Goal: Obtain resource: Download file/media

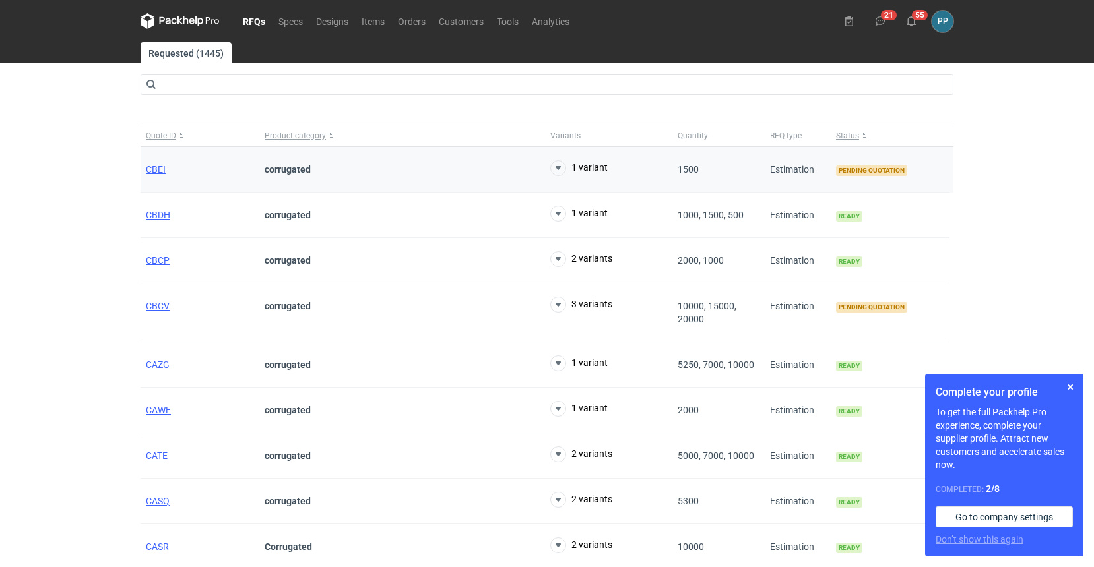
click at [144, 170] on div "CBEI" at bounding box center [200, 170] width 119 height 46
click at [149, 169] on span "CBEI" at bounding box center [156, 169] width 20 height 11
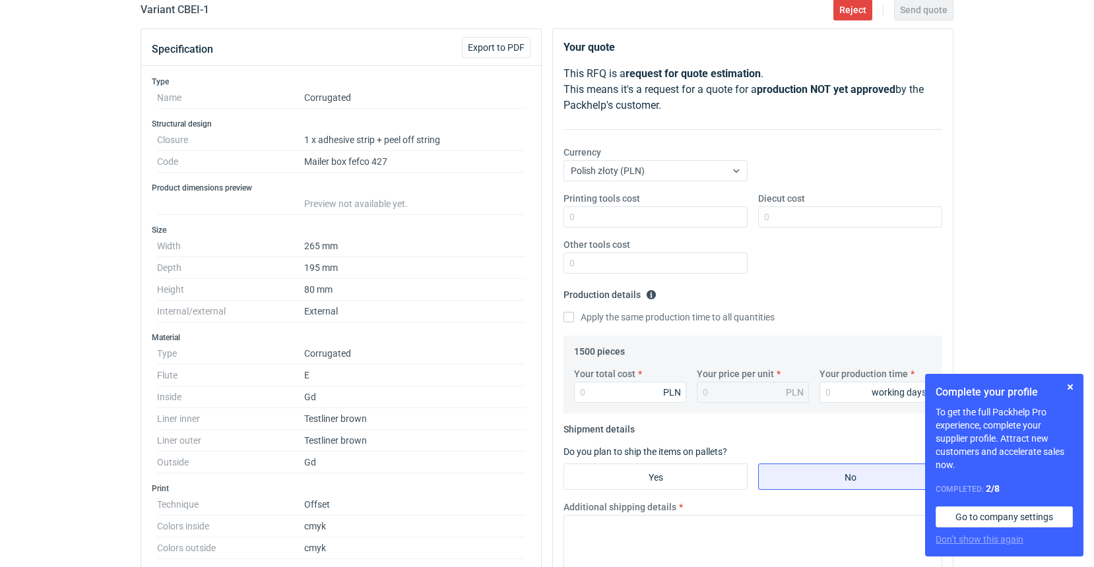
scroll to position [83, 0]
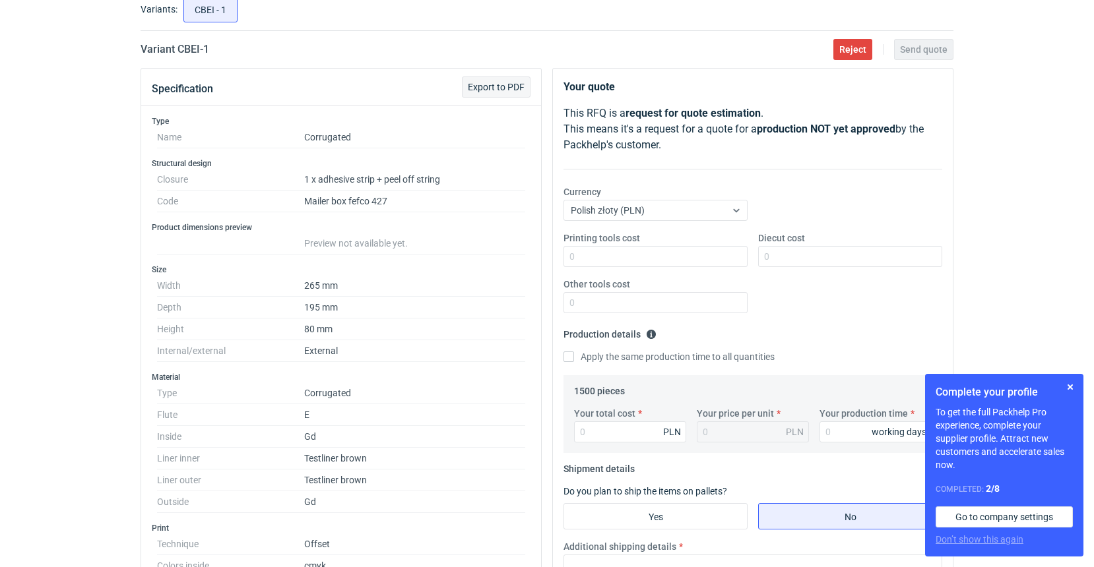
click at [494, 92] on button "Export to PDF" at bounding box center [496, 87] width 69 height 21
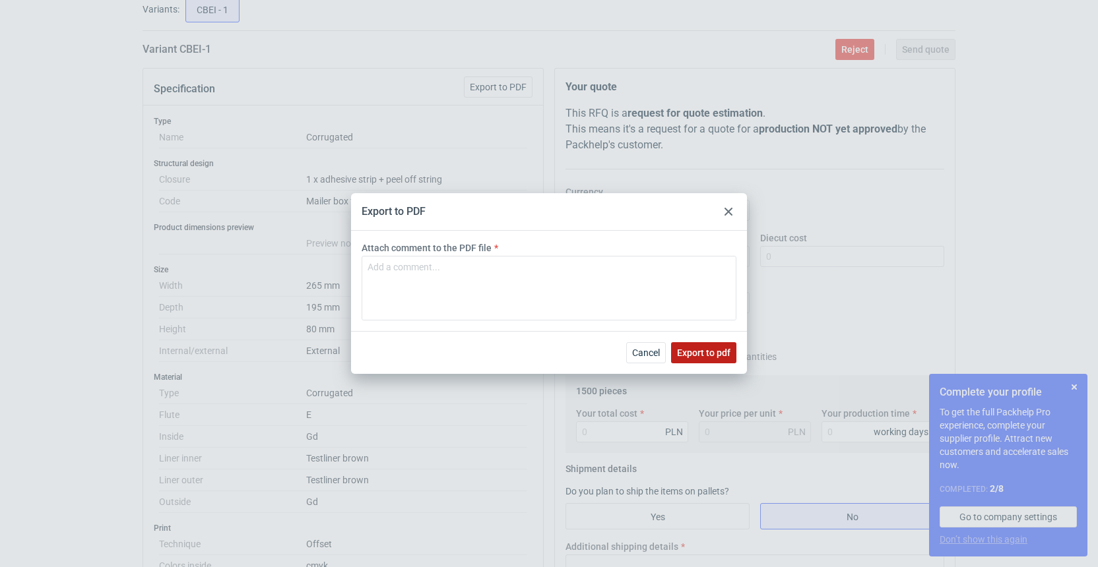
click at [698, 348] on span "Export to pdf" at bounding box center [703, 352] width 53 height 9
